Goal: Task Accomplishment & Management: Use online tool/utility

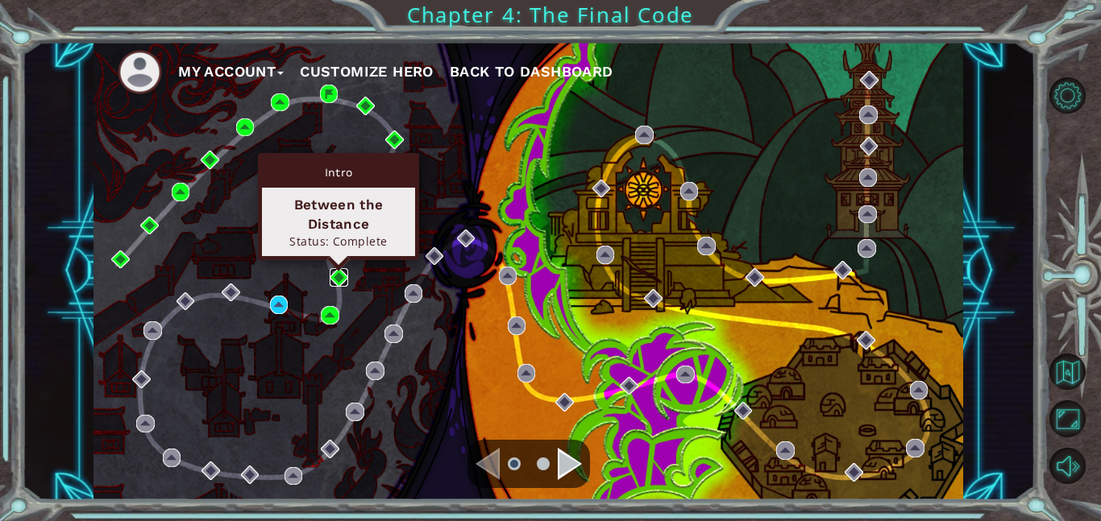
click at [340, 276] on img at bounding box center [339, 277] width 19 height 19
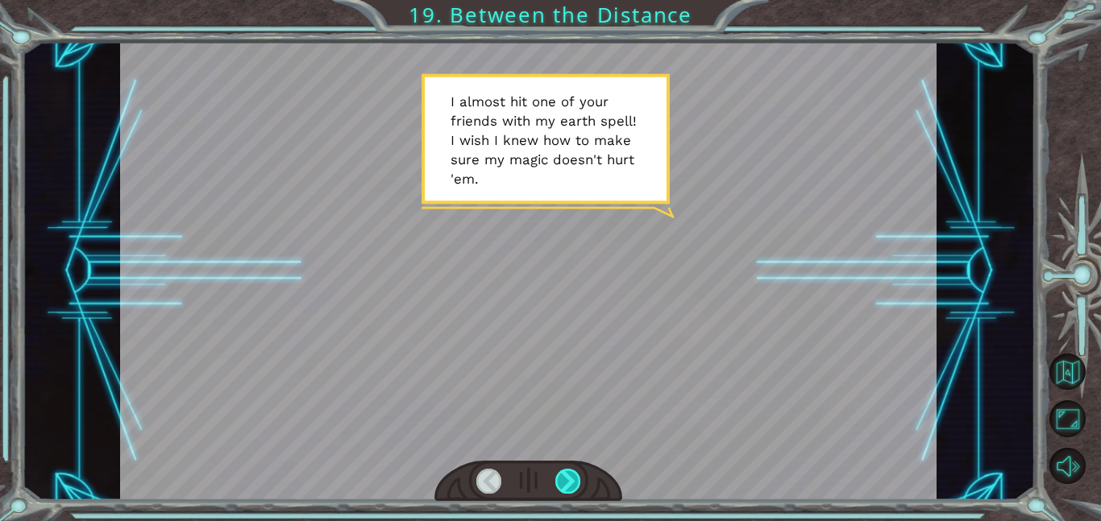
click at [570, 488] on div at bounding box center [568, 481] width 26 height 25
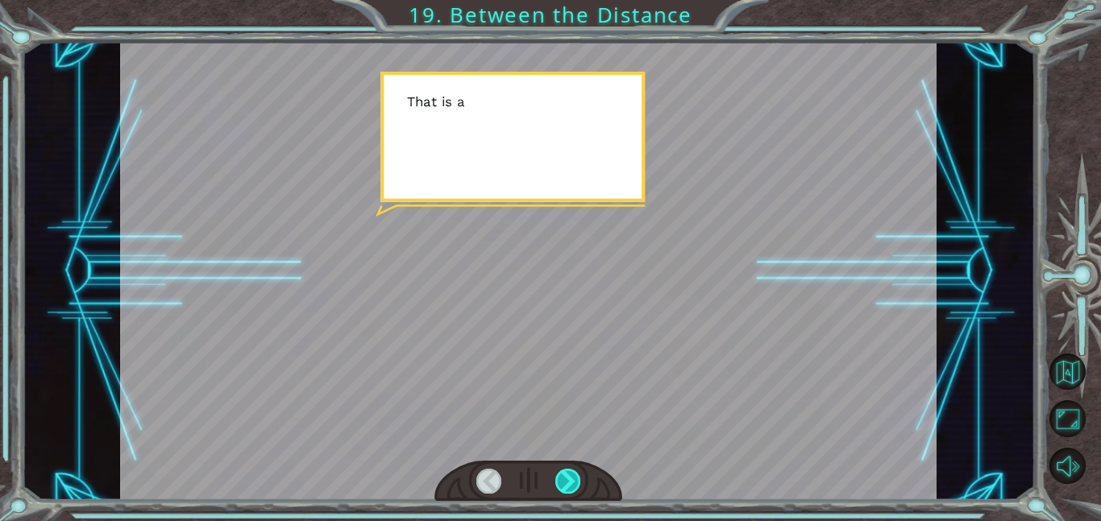
click at [570, 488] on div at bounding box center [568, 481] width 26 height 25
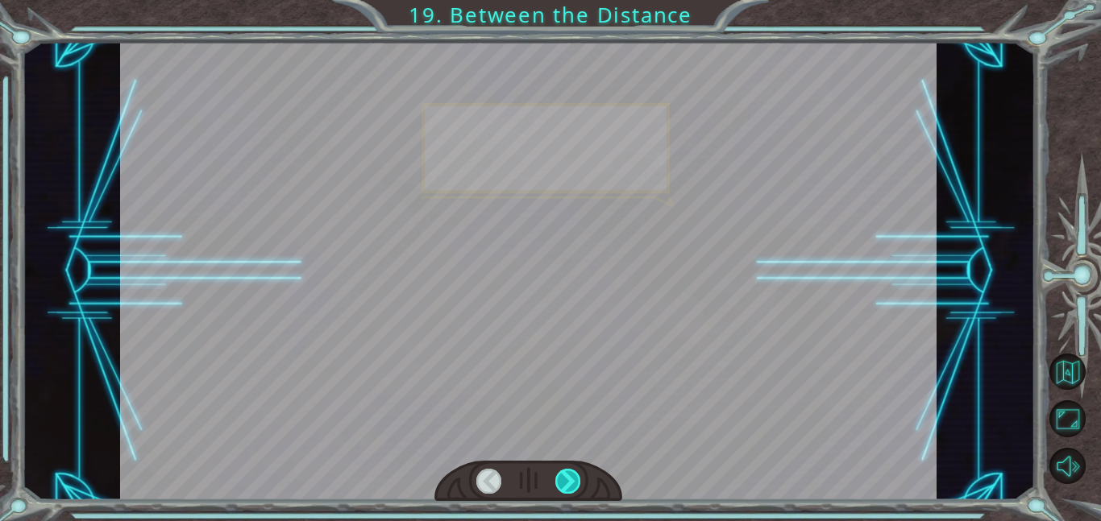
click at [570, 488] on div at bounding box center [568, 481] width 26 height 25
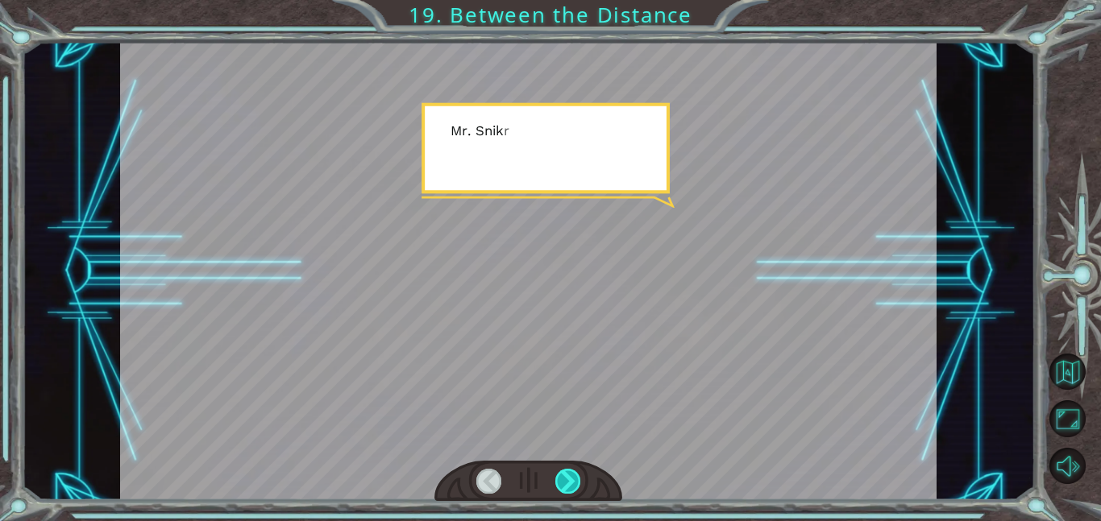
click at [570, 488] on div at bounding box center [568, 481] width 26 height 25
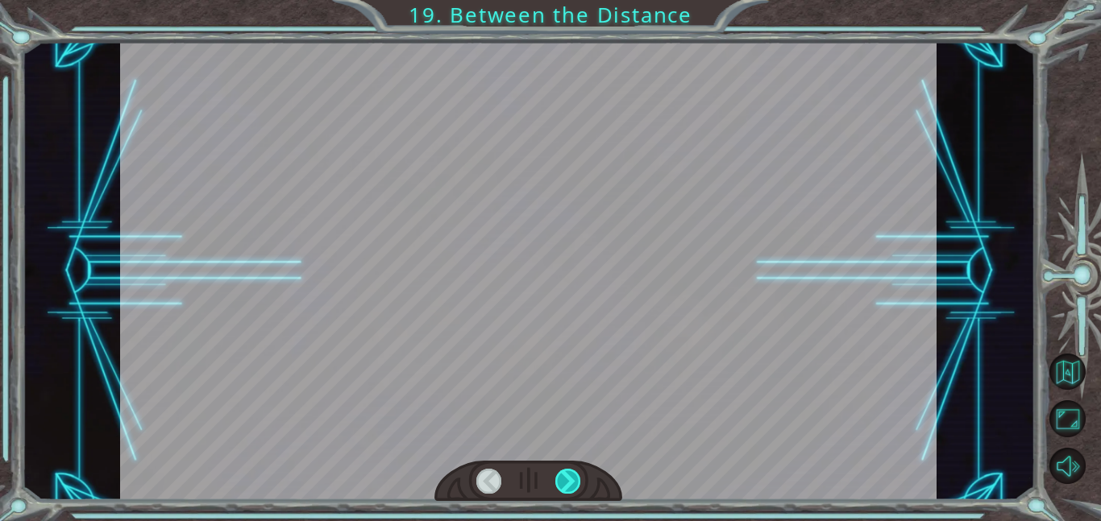
click at [570, 488] on div at bounding box center [568, 481] width 26 height 25
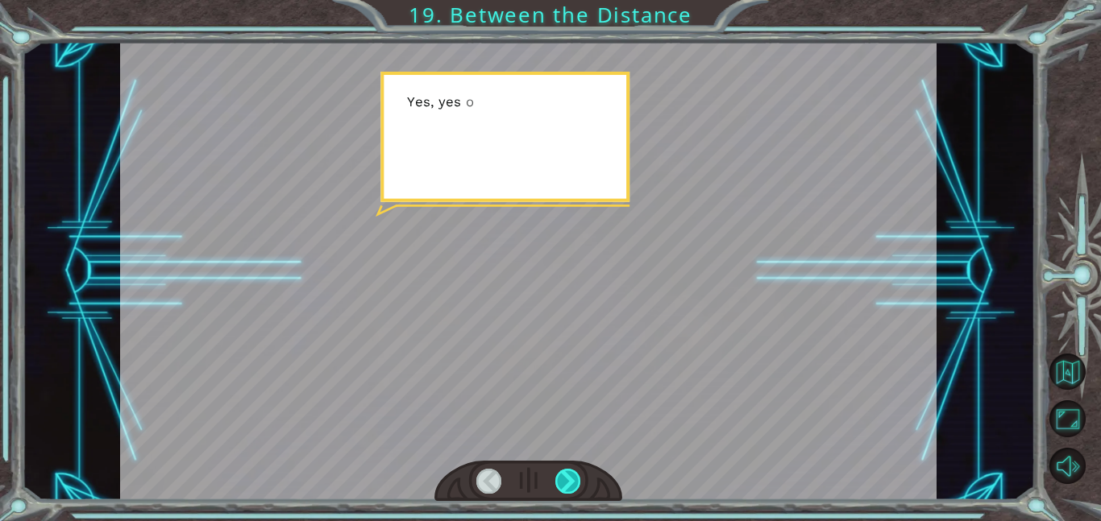
click at [570, 488] on div at bounding box center [568, 481] width 26 height 25
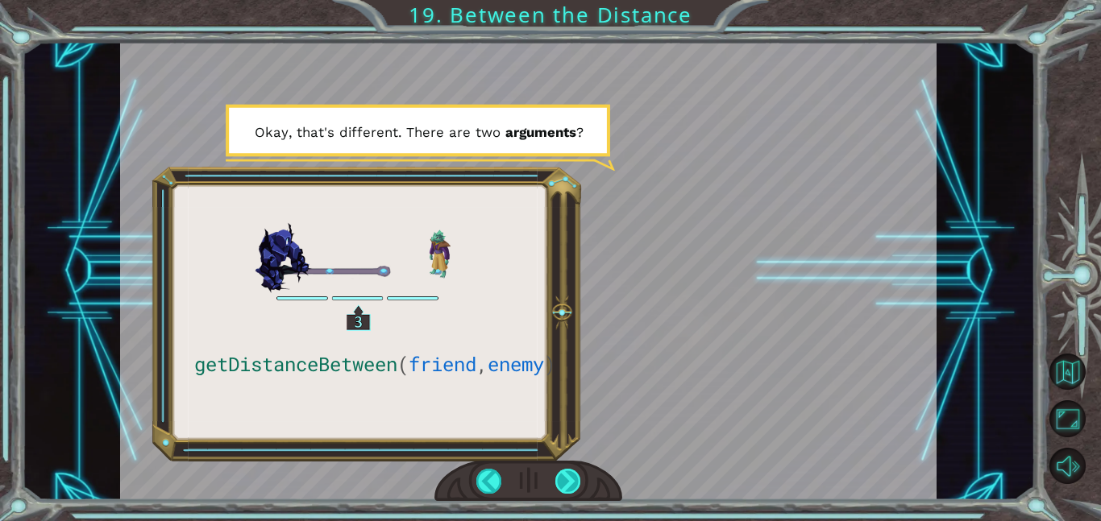
click at [569, 484] on div at bounding box center [568, 481] width 26 height 25
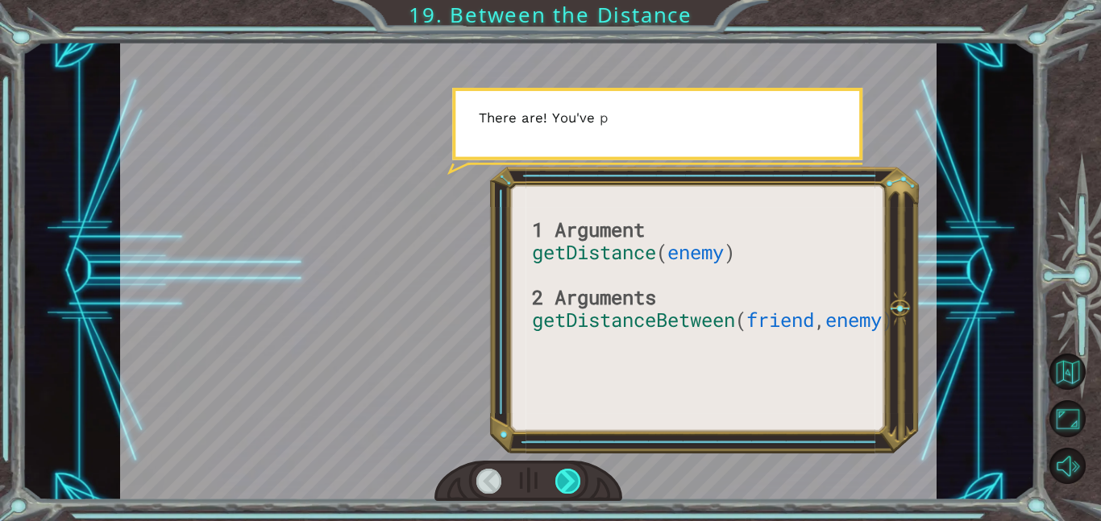
click at [569, 484] on div at bounding box center [568, 481] width 26 height 25
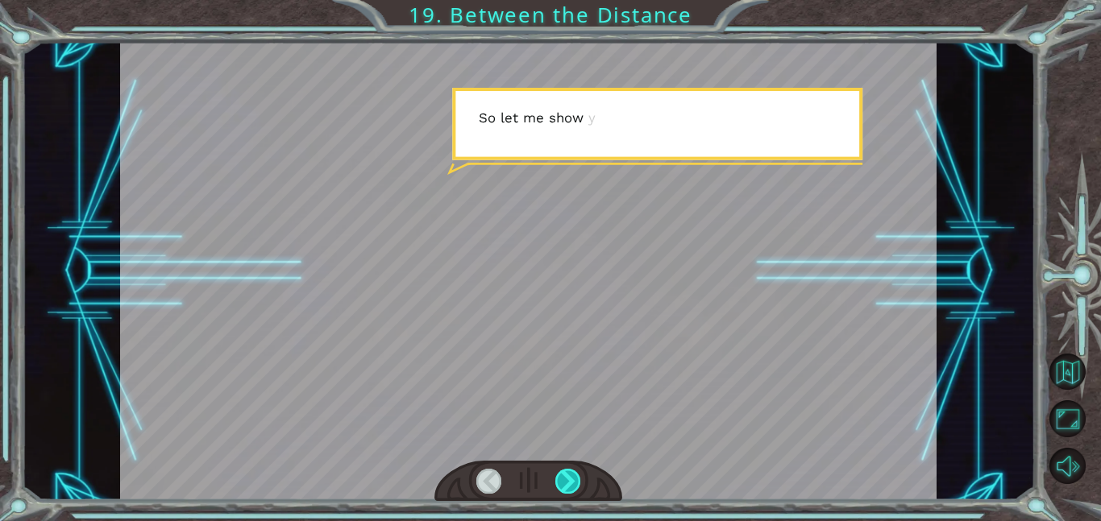
click at [569, 484] on div at bounding box center [568, 481] width 26 height 25
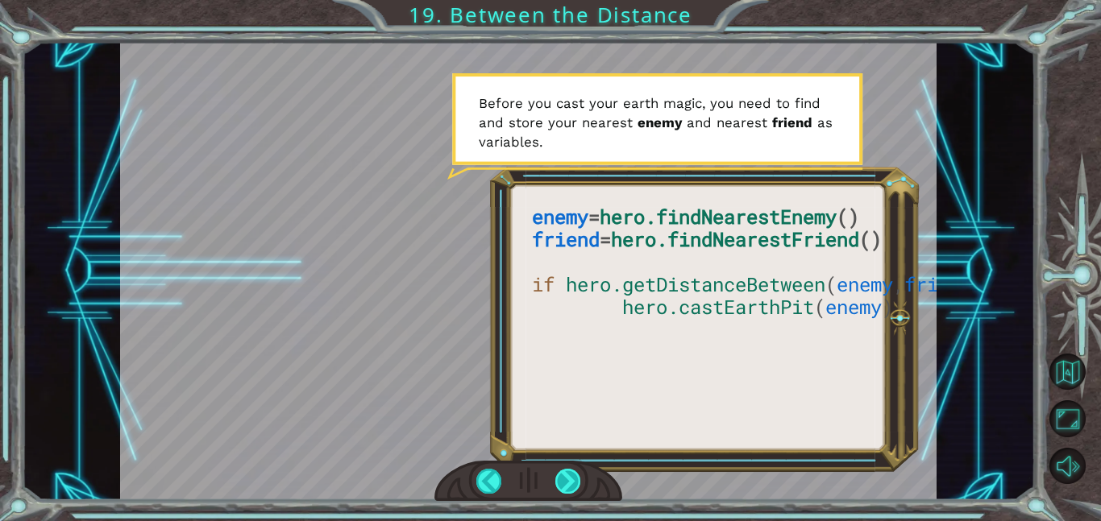
click at [569, 484] on div at bounding box center [568, 481] width 26 height 25
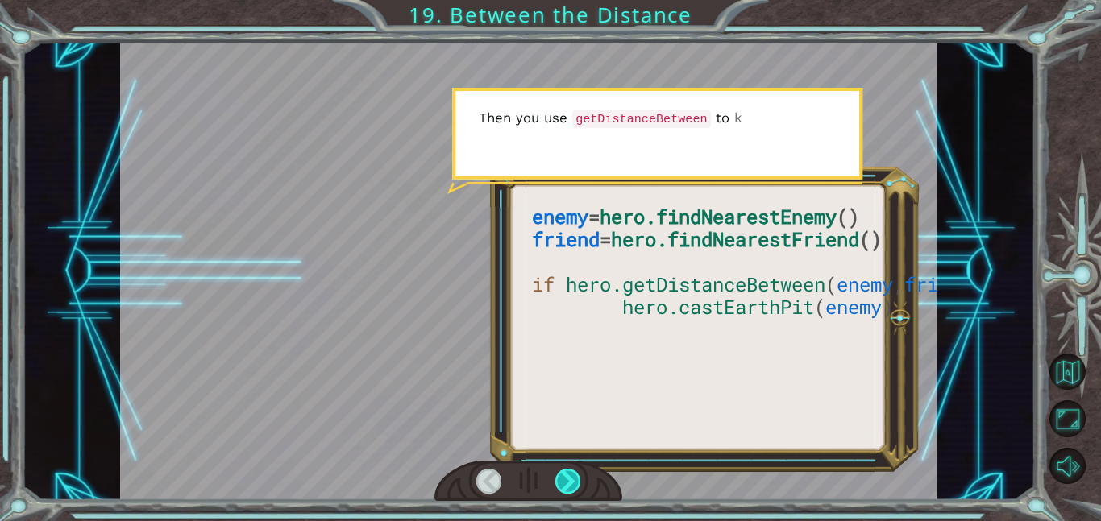
click at [569, 485] on div at bounding box center [568, 481] width 26 height 25
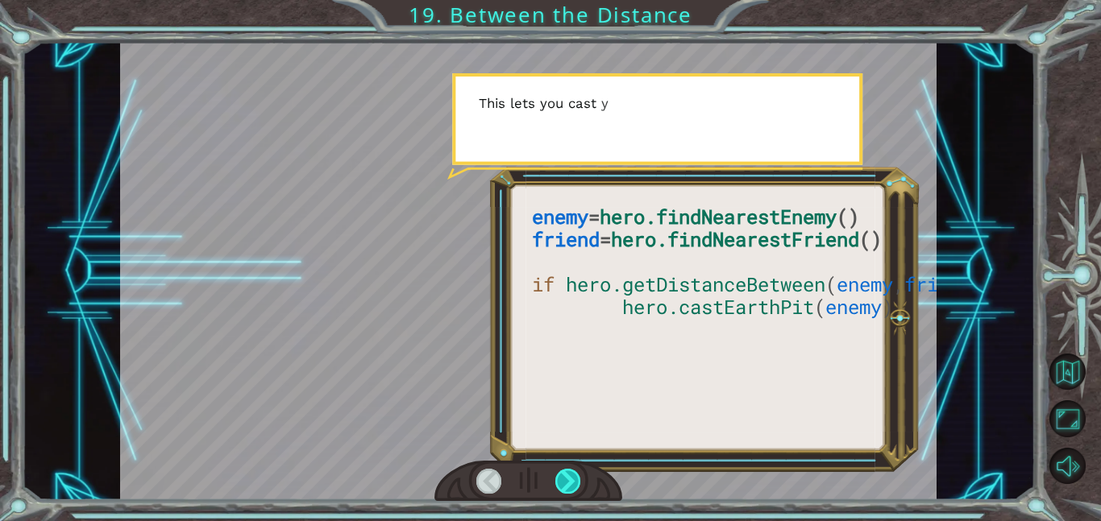
click at [570, 485] on div at bounding box center [568, 481] width 26 height 25
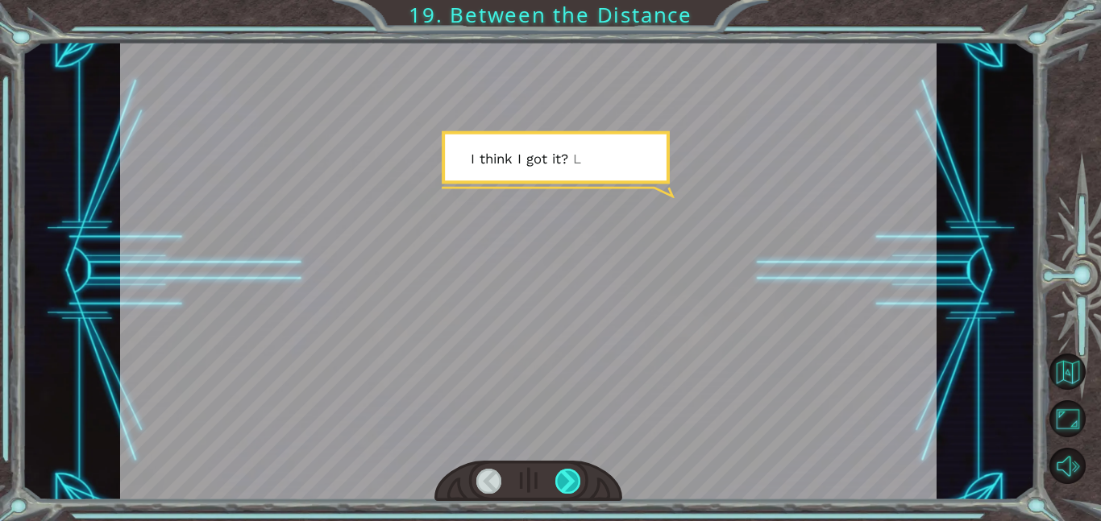
click at [570, 485] on div at bounding box center [568, 481] width 26 height 25
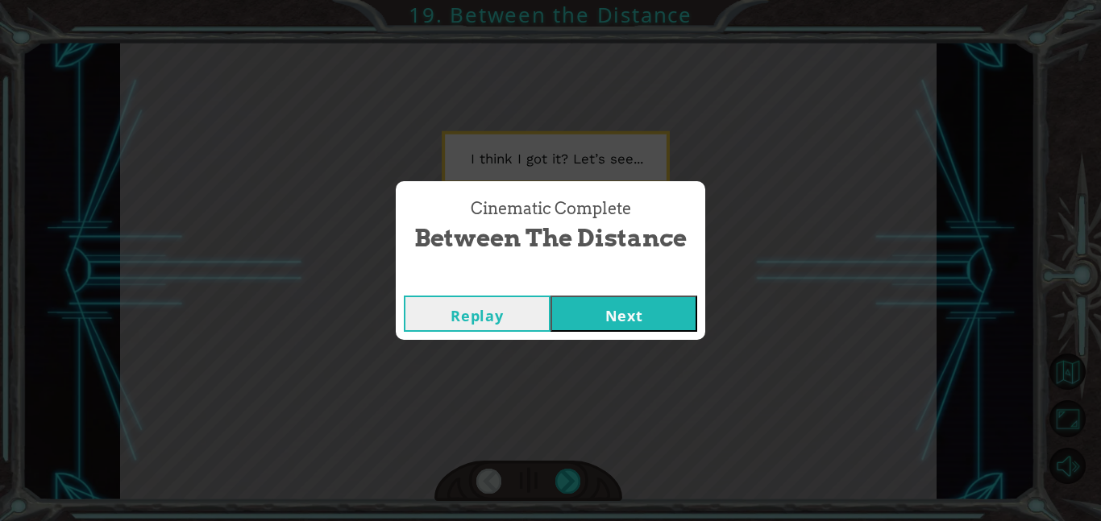
click at [616, 321] on button "Next" at bounding box center [623, 314] width 147 height 36
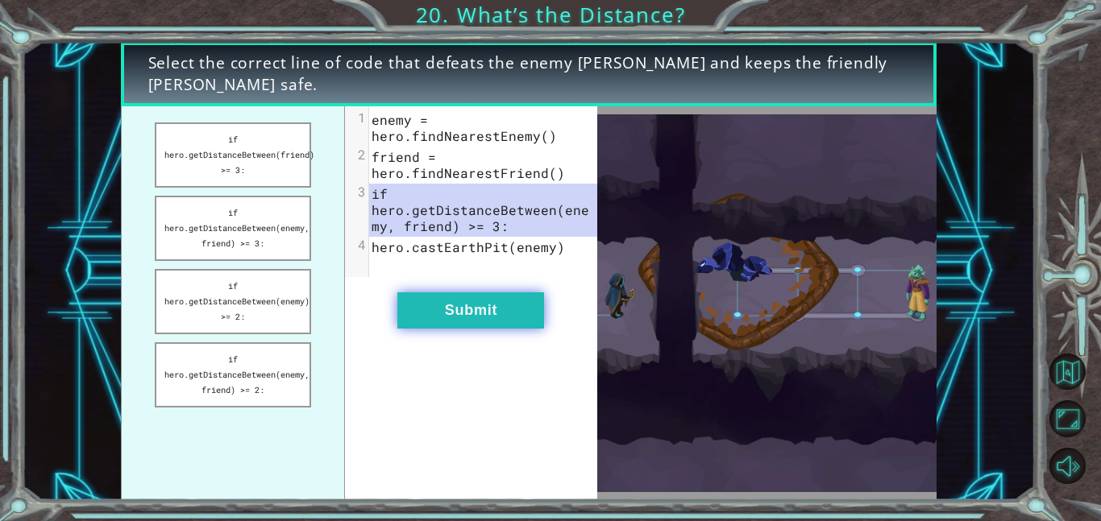
click at [463, 309] on button "Submit" at bounding box center [470, 311] width 147 height 36
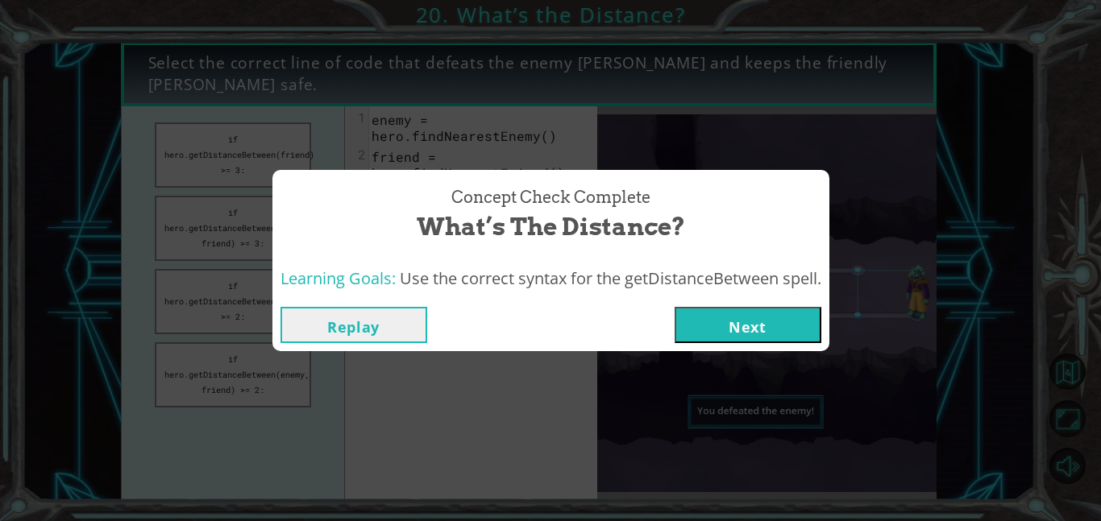
click at [803, 326] on button "Next" at bounding box center [747, 325] width 147 height 36
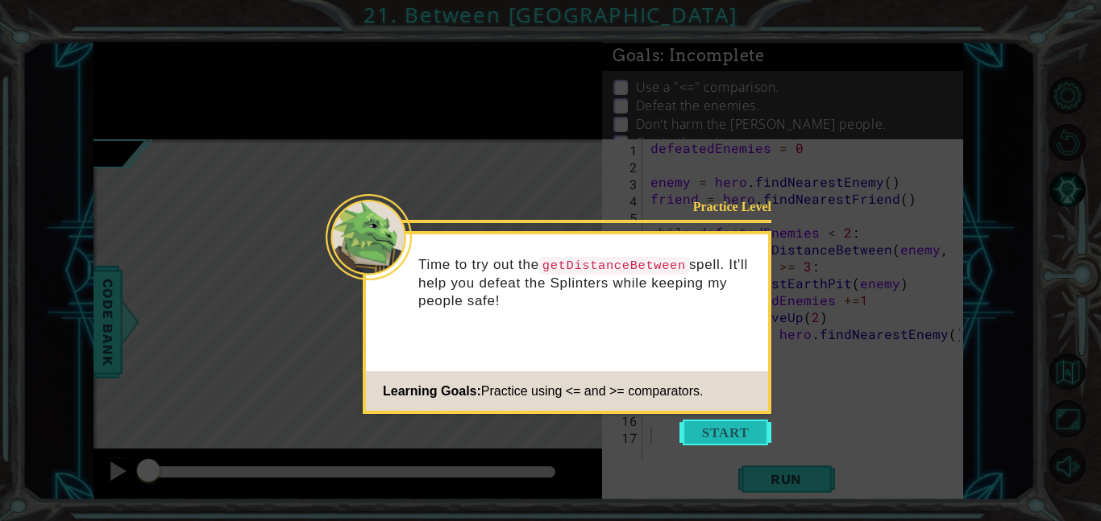
click at [737, 434] on button "Start" at bounding box center [725, 433] width 92 height 26
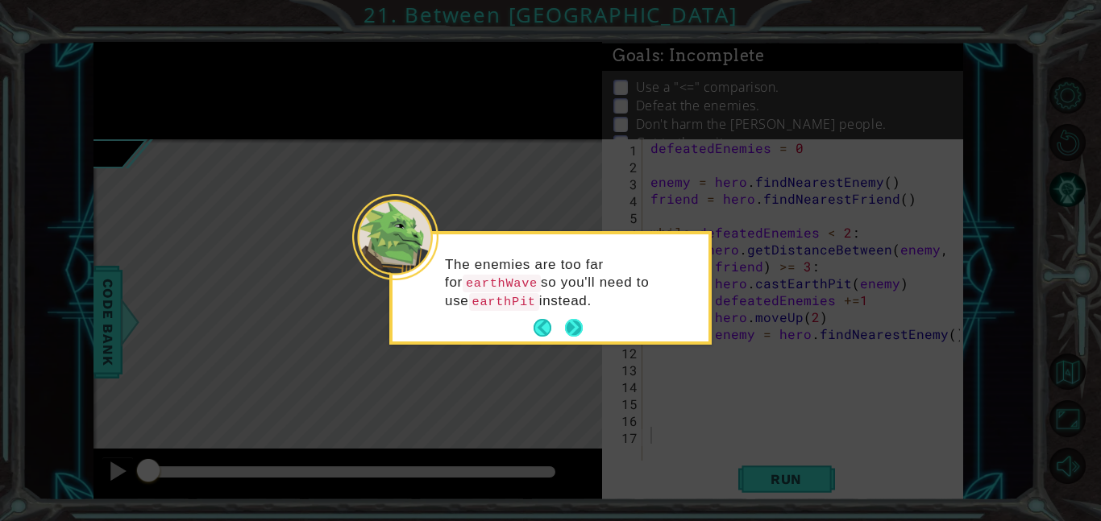
click at [566, 332] on button "Next" at bounding box center [574, 328] width 18 height 18
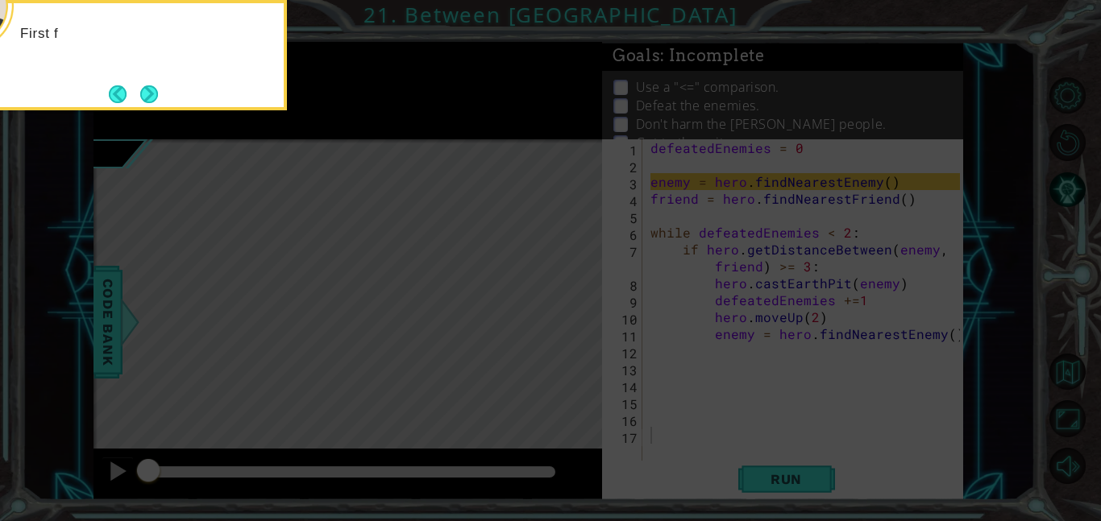
click at [583, 337] on icon at bounding box center [550, 78] width 1101 height 886
click at [147, 85] on button "Next" at bounding box center [149, 94] width 18 height 18
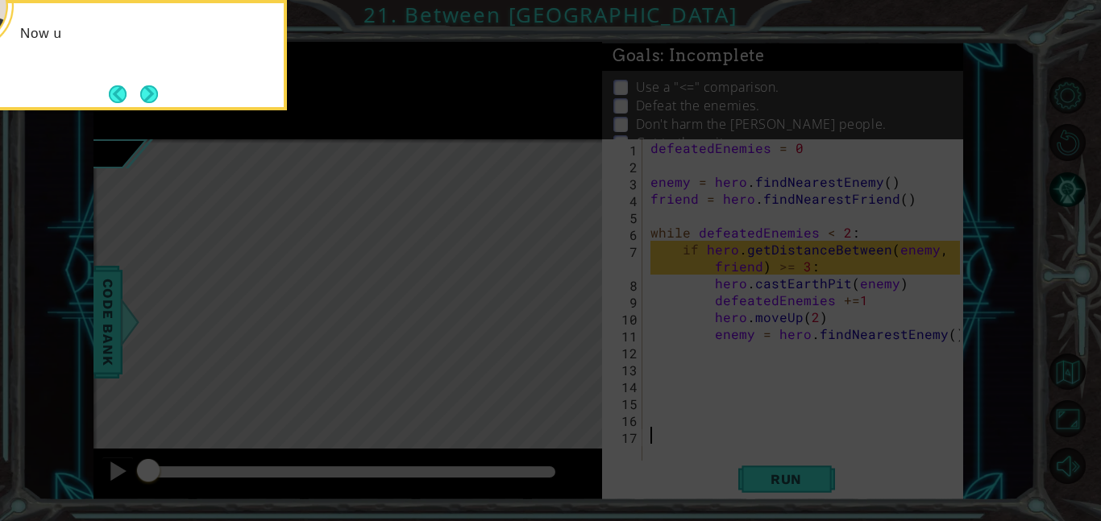
click at [147, 85] on button "Next" at bounding box center [149, 94] width 18 height 18
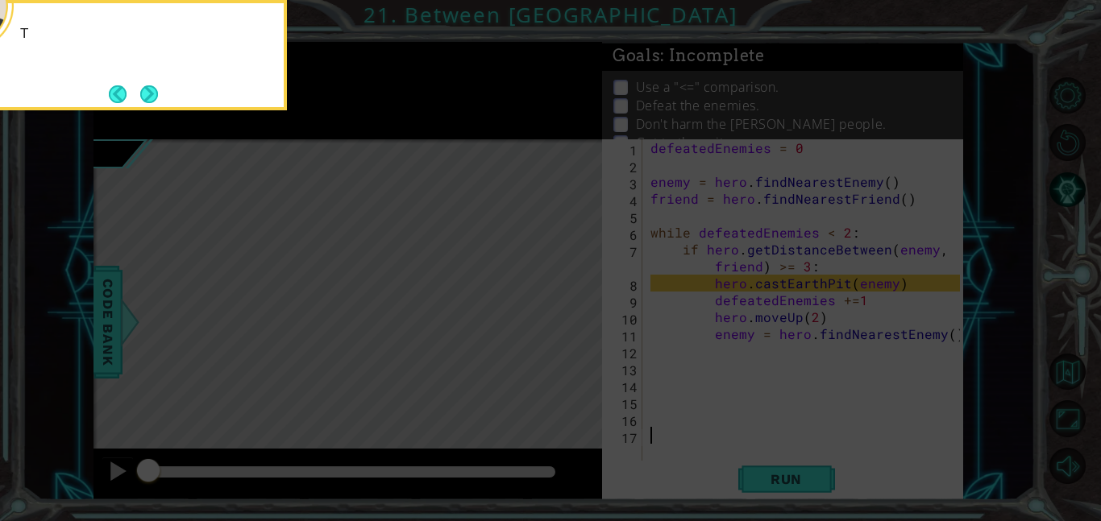
click at [147, 85] on button "Next" at bounding box center [149, 94] width 18 height 18
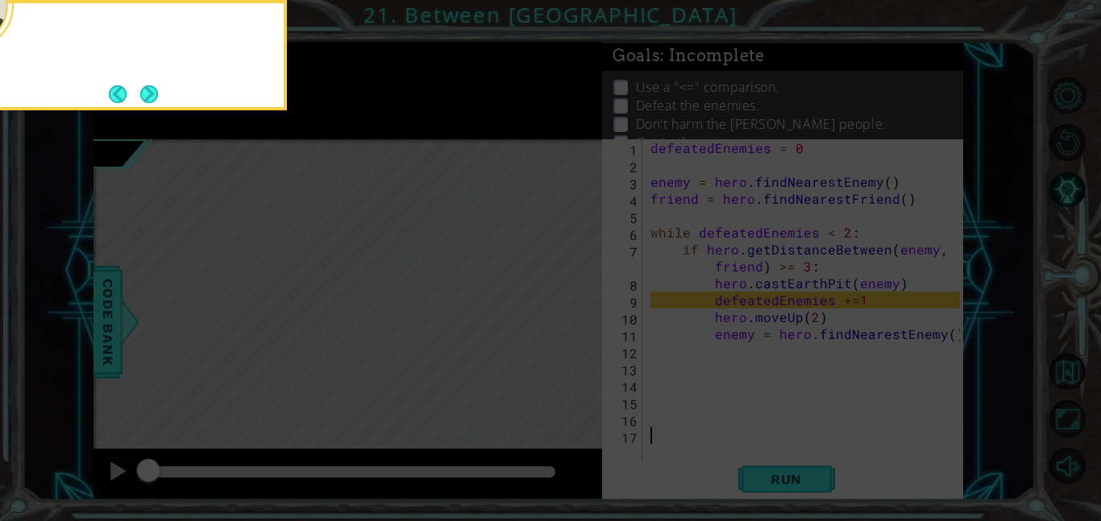
click at [147, 85] on button "Next" at bounding box center [149, 94] width 18 height 18
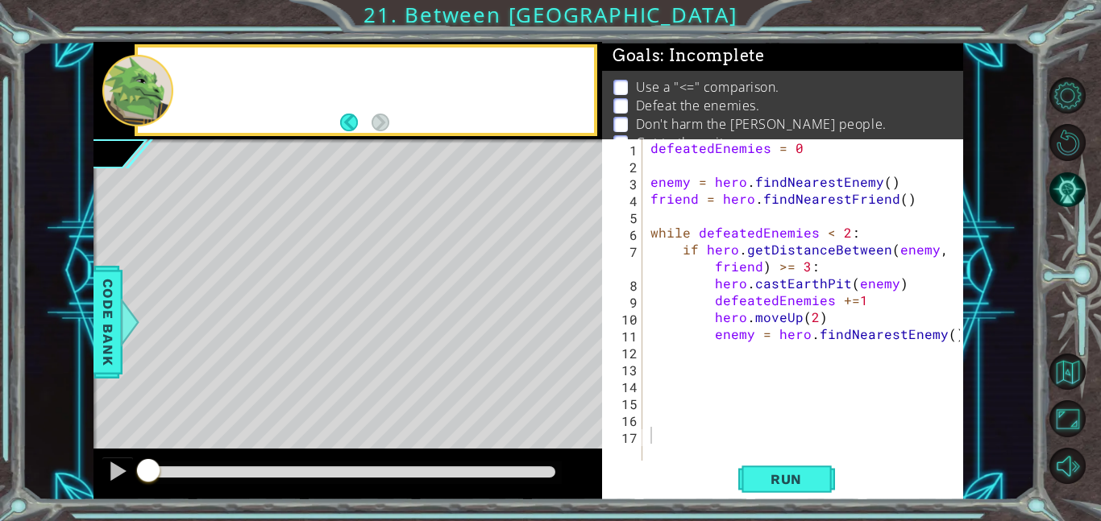
click at [147, 83] on div at bounding box center [137, 91] width 71 height 72
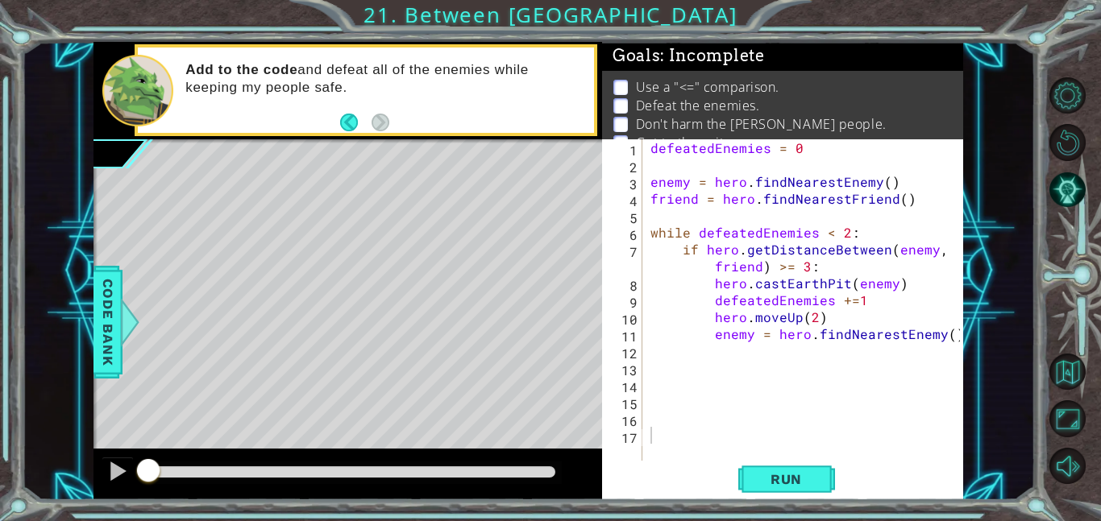
type textarea "if hero.getDistanceBetween(enemy, friend) >= 3:"
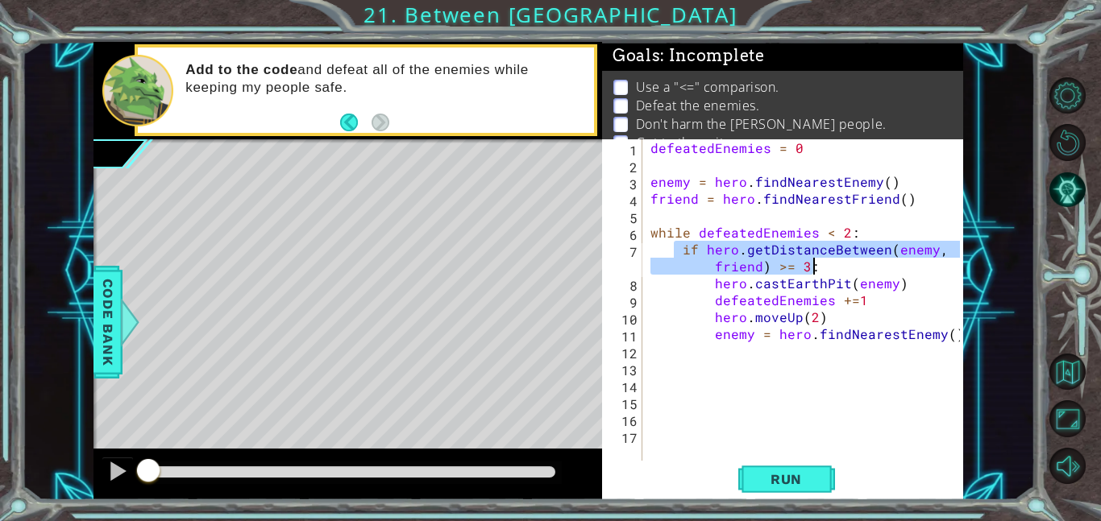
drag, startPoint x: 675, startPoint y: 251, endPoint x: 815, endPoint y: 271, distance: 141.5
click at [815, 271] on div "defeatedEnemies = 0 enemy = hero . findNearestEnemy ( ) friend = hero . findNea…" at bounding box center [807, 316] width 321 height 355
click at [730, 70] on div "Goals : Incomplete" at bounding box center [782, 56] width 361 height 29
click at [705, 343] on div "defeatedEnemies = 0 enemy = hero . findNearestEnemy ( ) friend = hero . findNea…" at bounding box center [807, 316] width 321 height 355
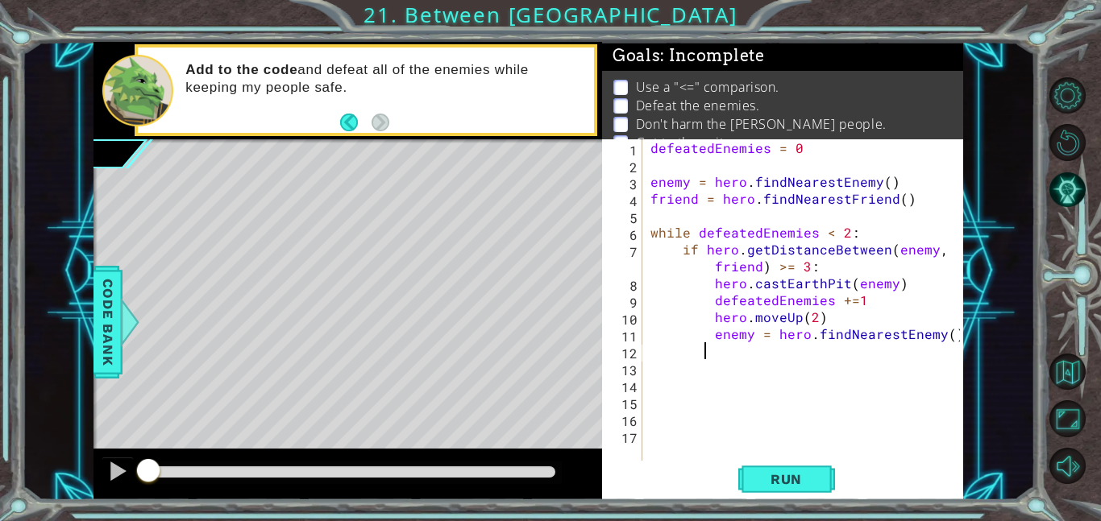
click at [706, 341] on div "defeatedEnemies = 0 enemy = hero . findNearestEnemy ( ) friend = hero . findNea…" at bounding box center [807, 316] width 321 height 355
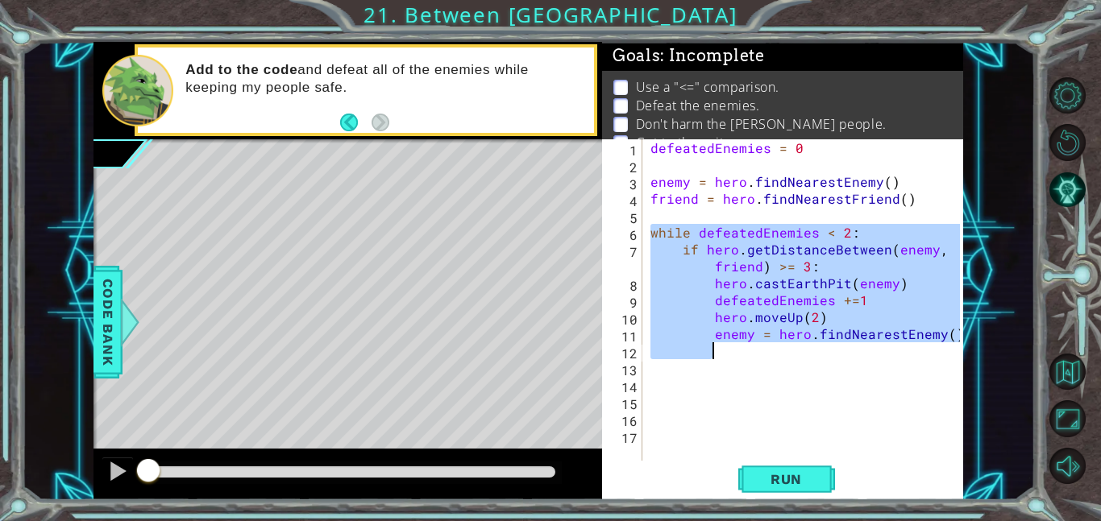
drag, startPoint x: 649, startPoint y: 227, endPoint x: 836, endPoint y: 343, distance: 220.7
click at [836, 343] on div "defeatedEnemies = 0 enemy = hero . findNearestEnemy ( ) friend = hero . findNea…" at bounding box center [807, 316] width 321 height 355
type textarea "enemy = hero.findNearestEnemy()"
click at [836, 343] on div "defeatedEnemies = 0 enemy = hero . findNearestEnemy ( ) friend = hero . findNea…" at bounding box center [803, 300] width 313 height 322
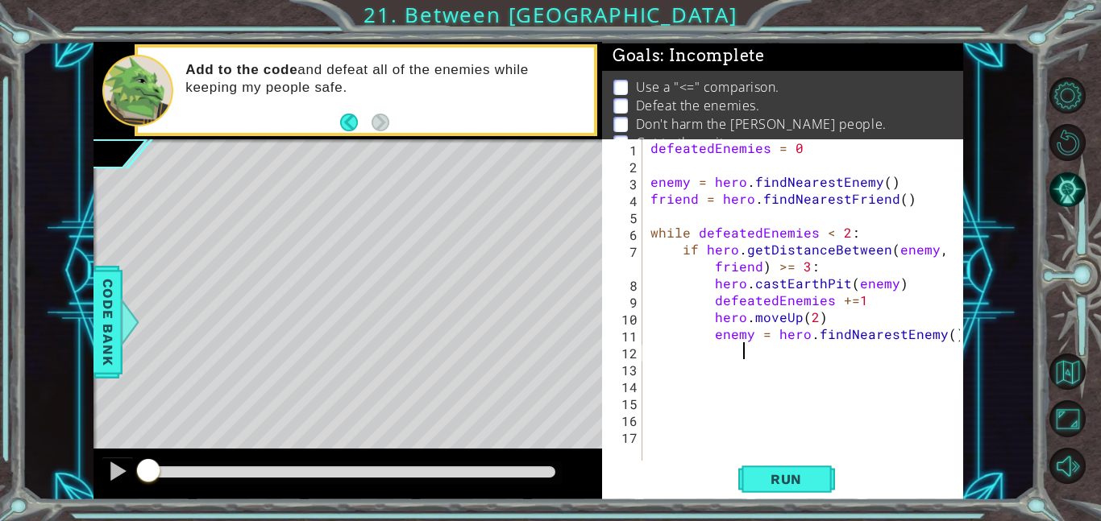
type textarea "\"
type textarea "enemy = hero.findNearestEnemy()"
click at [656, 157] on div "defeatedEnemies = 0 enemy = hero . findNearestEnemy ( ) friend = hero . findNea…" at bounding box center [807, 316] width 321 height 355
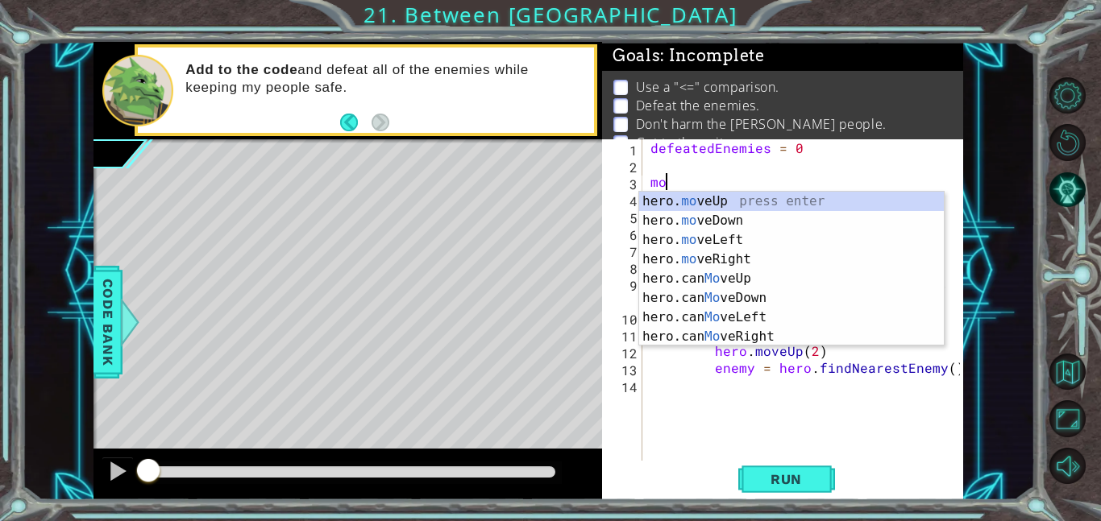
type textarea "mo"
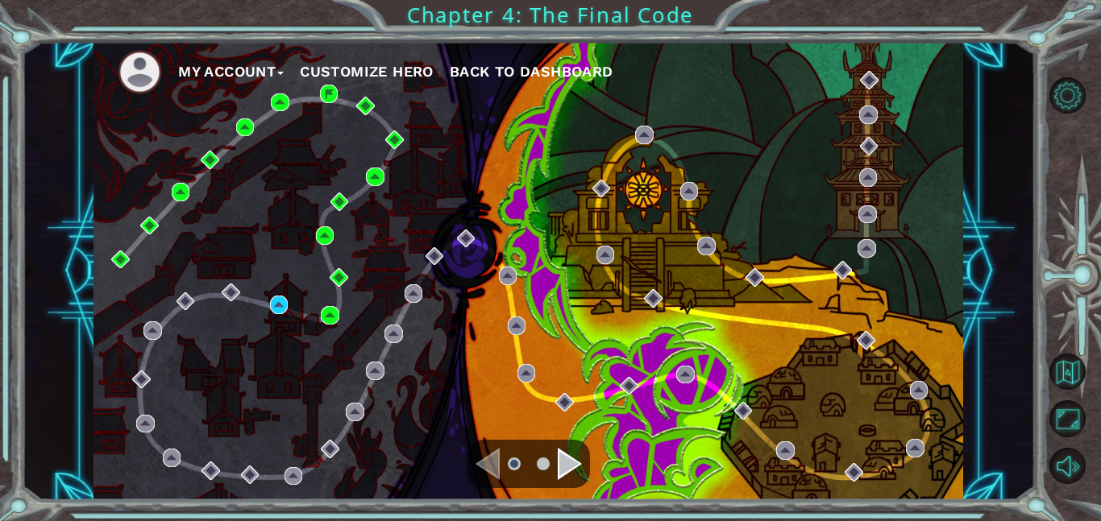
click at [567, 469] on div "Navigate to the next page" at bounding box center [570, 464] width 24 height 32
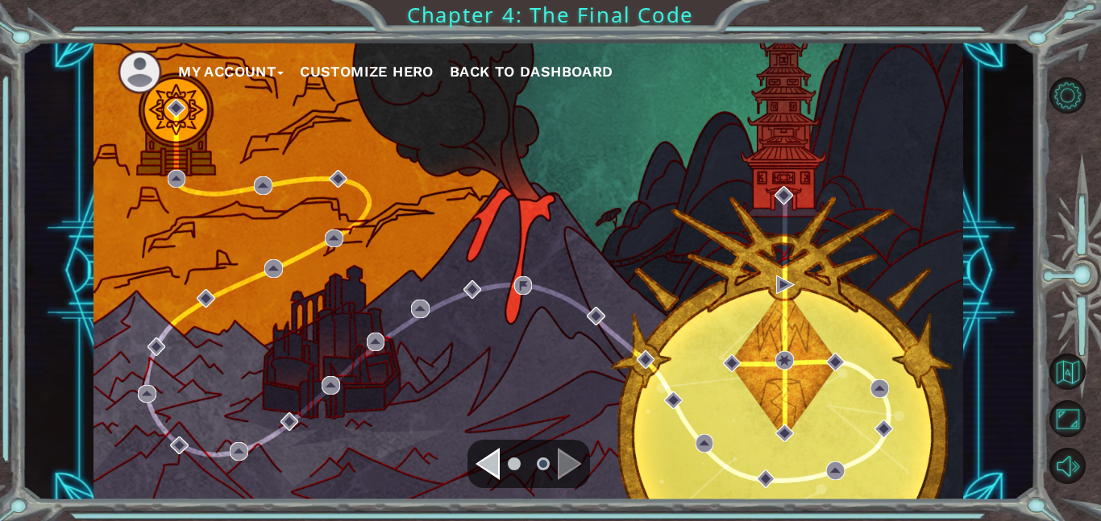
click at [493, 460] on div "Navigate to the previous page" at bounding box center [487, 464] width 24 height 32
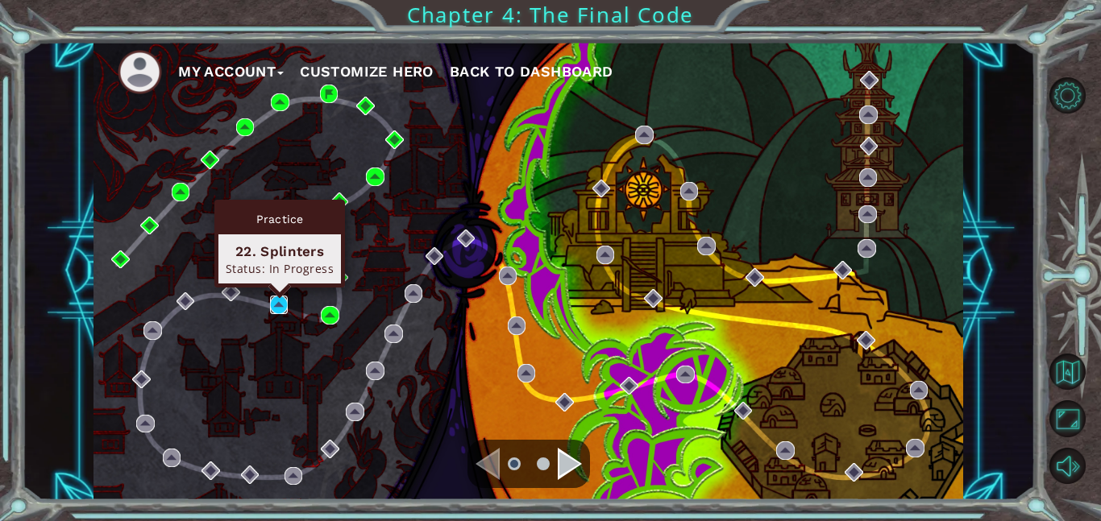
click at [273, 298] on img at bounding box center [279, 305] width 19 height 19
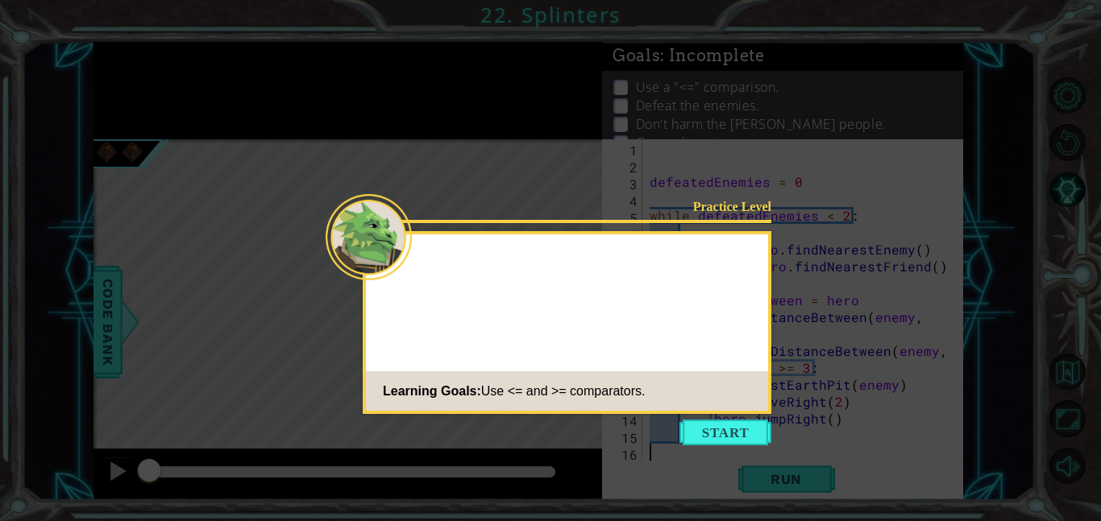
click at [731, 432] on button "Start" at bounding box center [725, 433] width 92 height 26
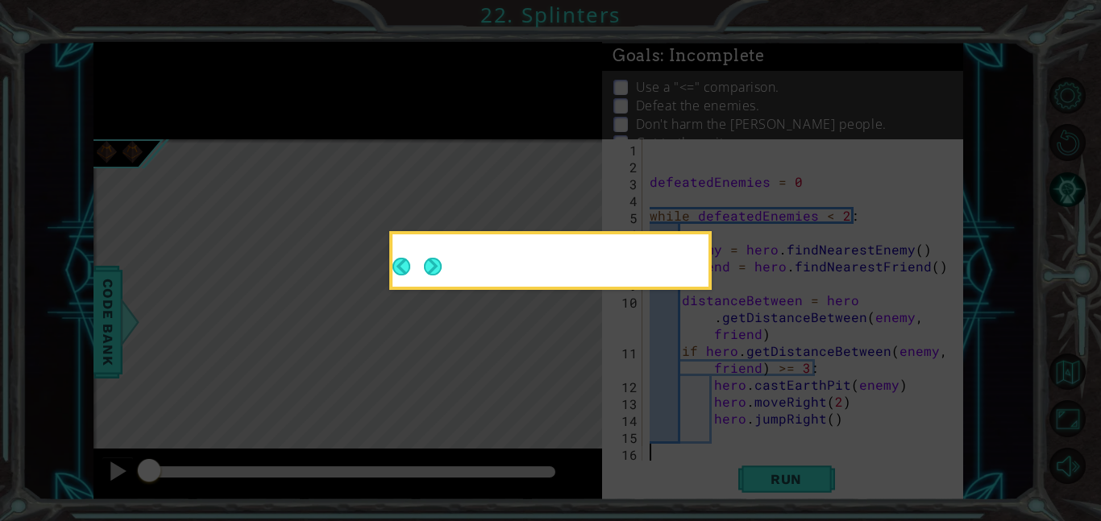
click at [765, 419] on icon at bounding box center [550, 260] width 1101 height 521
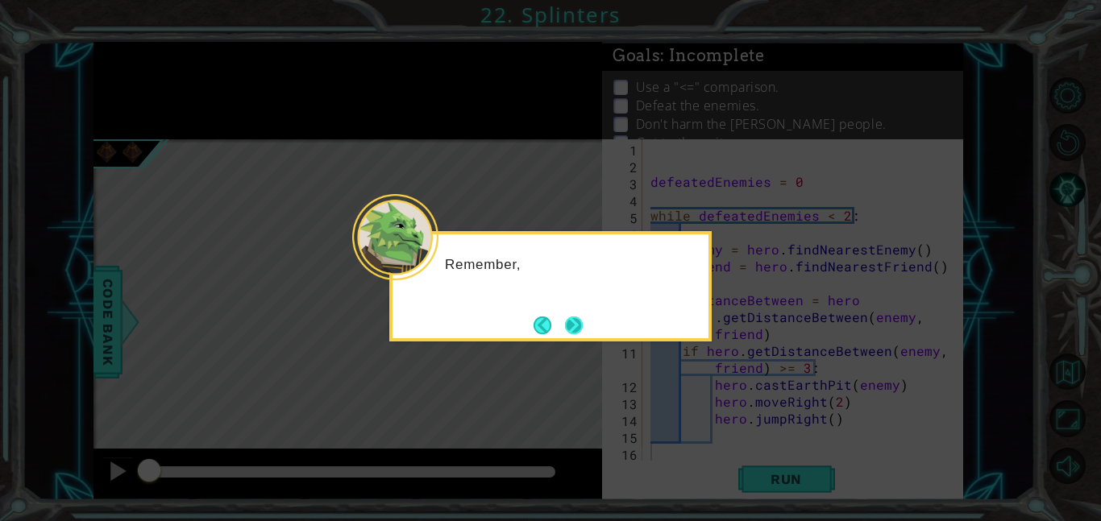
click at [576, 334] on button "Next" at bounding box center [574, 326] width 18 height 18
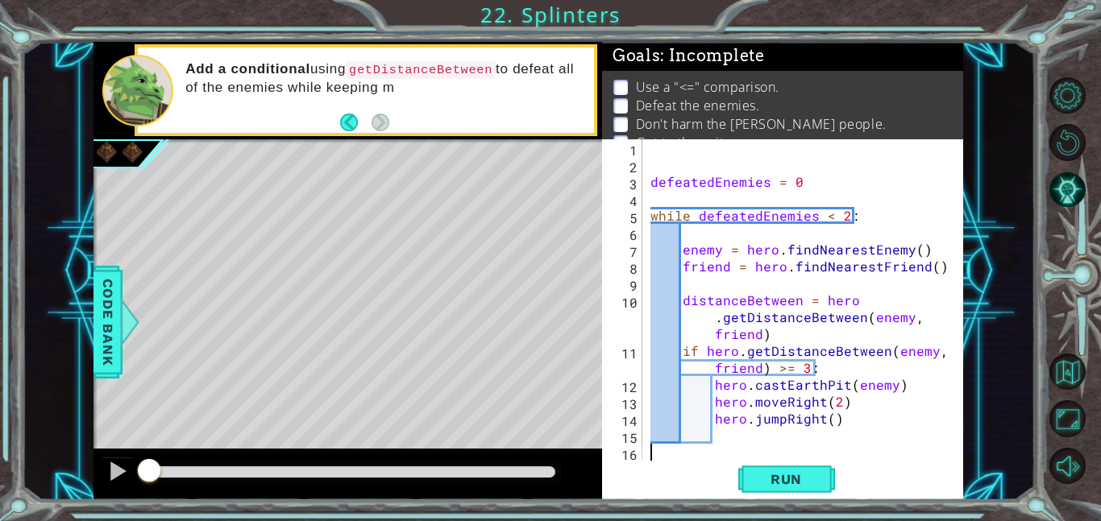
click at [701, 151] on div "defeatedEnemies = 0 while defeatedEnemies < 2 : enemy = hero . findNearestEnemy…" at bounding box center [807, 316] width 321 height 355
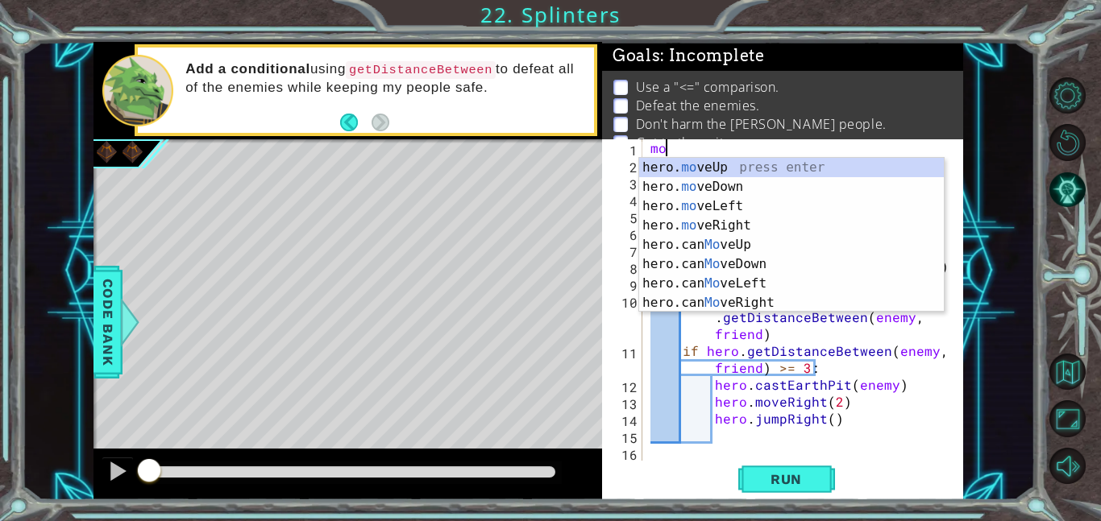
scroll to position [0, 1]
click at [757, 224] on div "hero. move Up press enter hero. move Down press enter hero. move Left press ent…" at bounding box center [791, 254] width 305 height 193
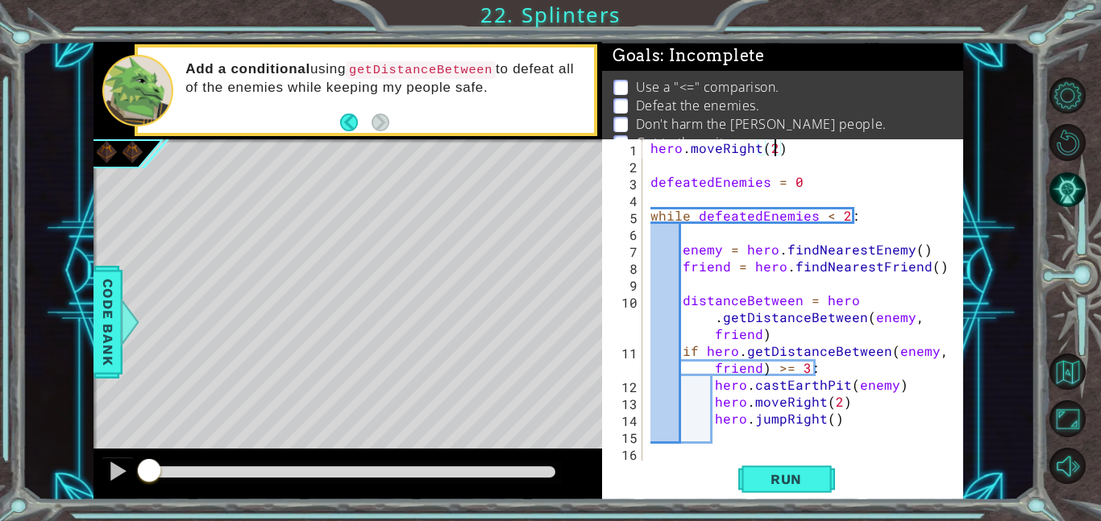
scroll to position [0, 7]
click at [836, 405] on div "hero . moveRight ( 2 ) defeatedEnemies = 0 while defeatedEnemies < 2 : enemy = …" at bounding box center [807, 316] width 321 height 355
click at [816, 491] on button "Run" at bounding box center [786, 479] width 97 height 36
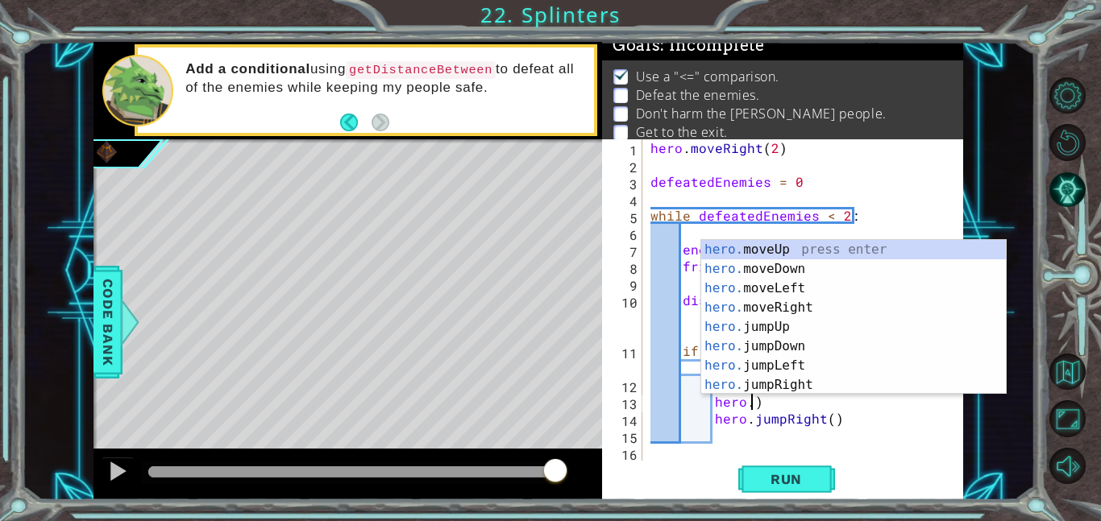
scroll to position [0, 6]
click at [895, 386] on div "hero. moveUp press enter hero. moveDown press enter hero. moveLeft press enter …" at bounding box center [853, 336] width 305 height 193
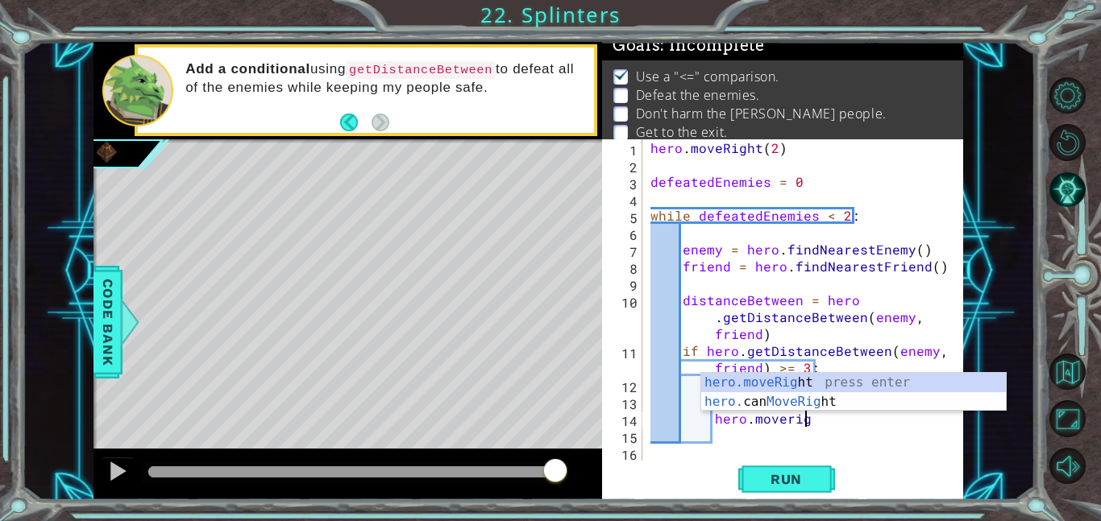
scroll to position [0, 9]
click at [923, 376] on div "hero.moveRig ht press enter hero. can MoveRig ht press enter" at bounding box center [853, 411] width 305 height 77
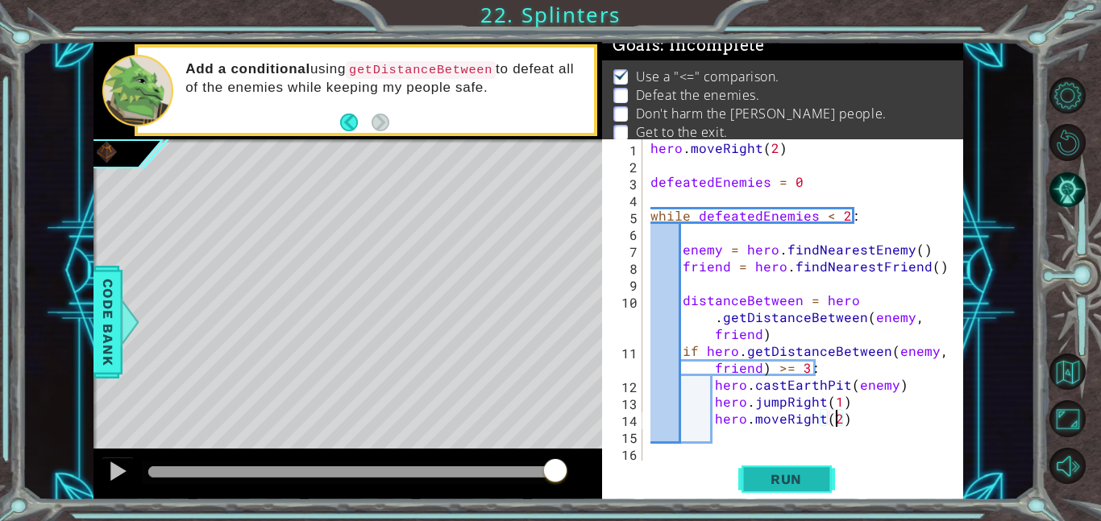
scroll to position [0, 11]
type textarea "hero.moveRight(2)"
click at [812, 471] on span "Run" at bounding box center [786, 479] width 64 height 16
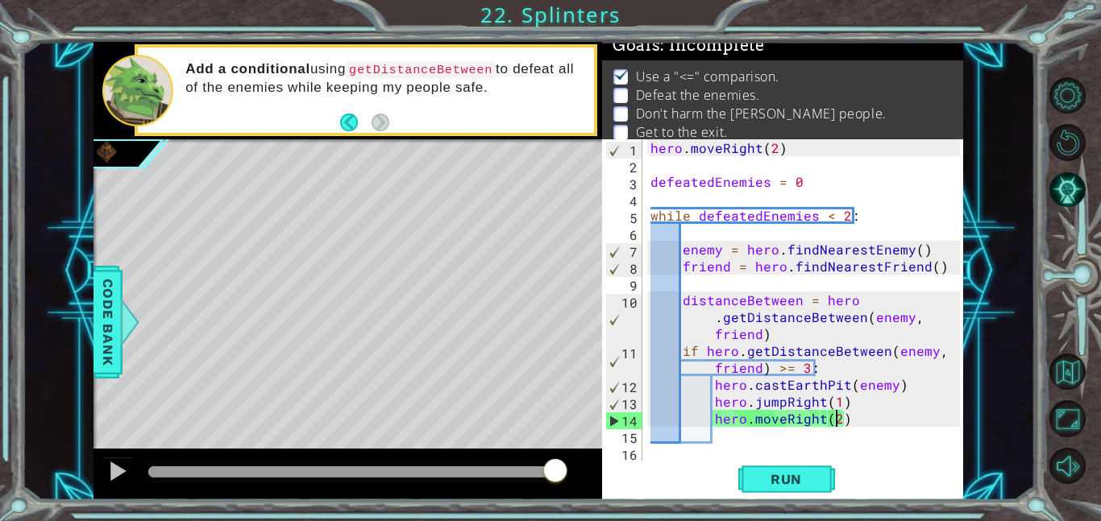
click at [759, 439] on div "hero . moveRight ( 2 ) defeatedEnemies = 0 while defeatedEnemies < 2 : enemy = …" at bounding box center [807, 316] width 321 height 355
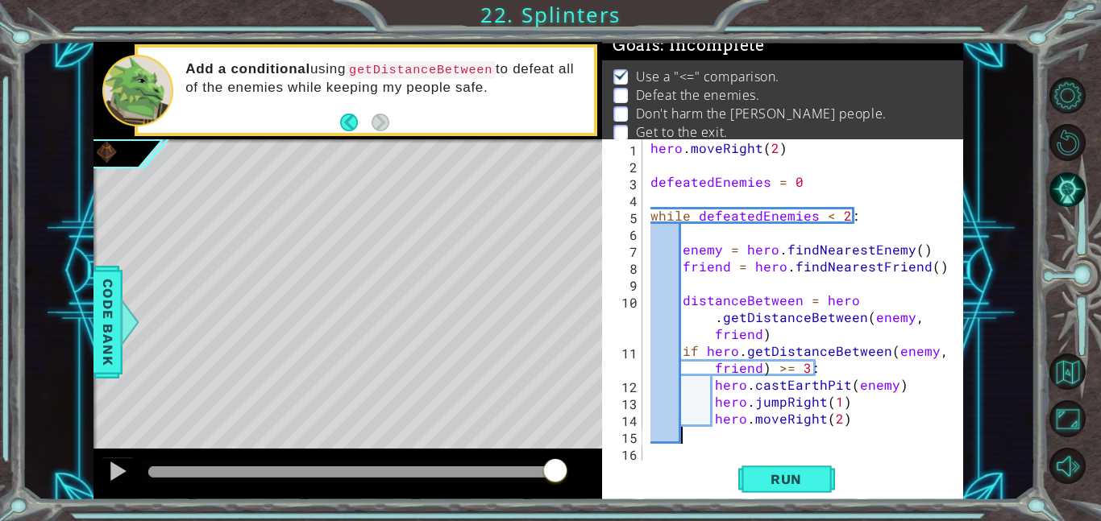
scroll to position [0, 0]
type textarea "hero.moveRight(2)"
click at [816, 482] on span "Run" at bounding box center [786, 479] width 64 height 16
